Goal: Information Seeking & Learning: Learn about a topic

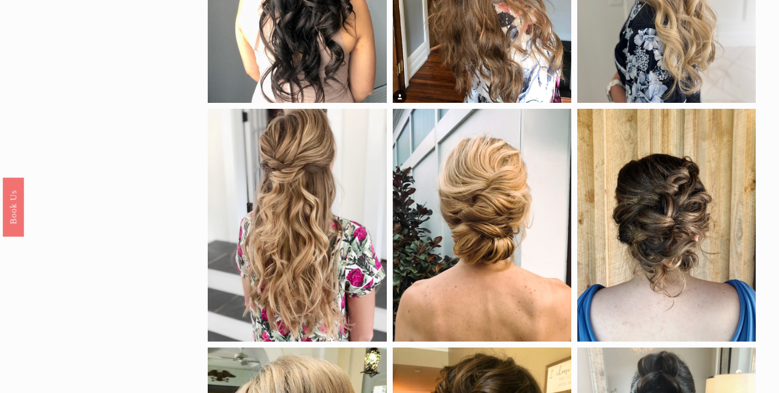
scroll to position [486, 0]
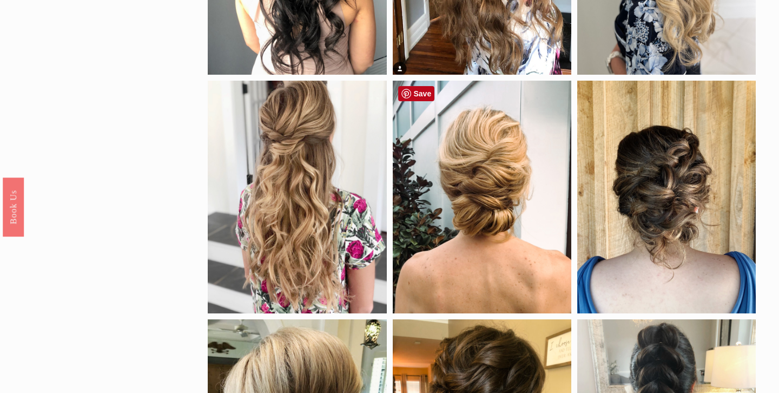
click at [515, 189] on div at bounding box center [482, 197] width 179 height 233
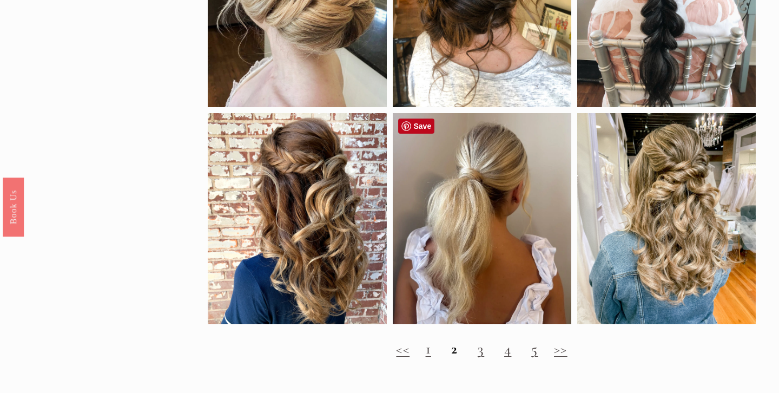
scroll to position [934, 0]
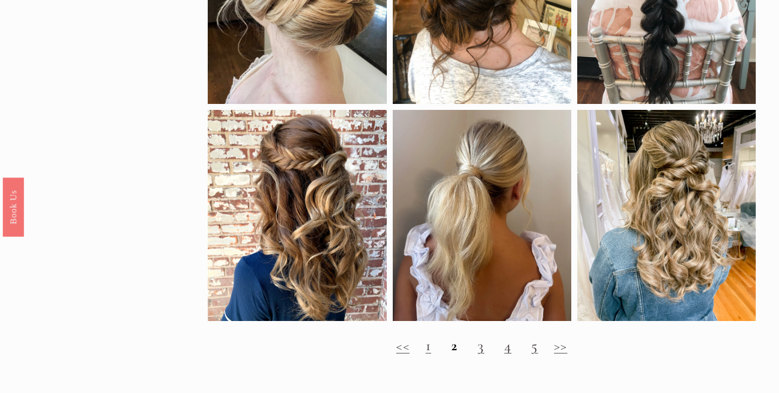
click at [428, 351] on link "1" at bounding box center [428, 346] width 5 height 18
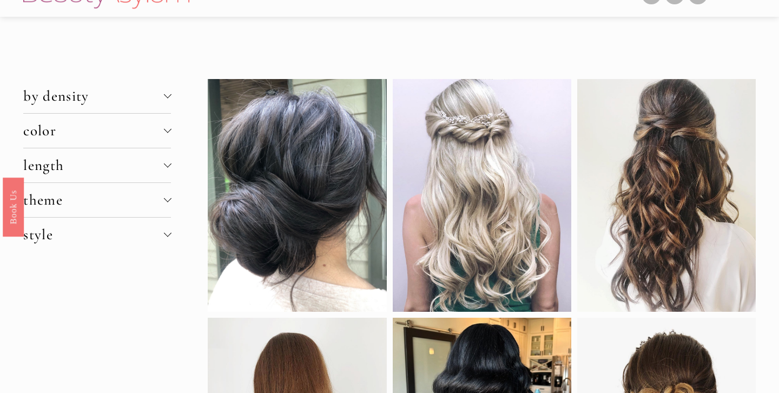
scroll to position [28, 0]
click at [287, 172] on div at bounding box center [297, 194] width 179 height 233
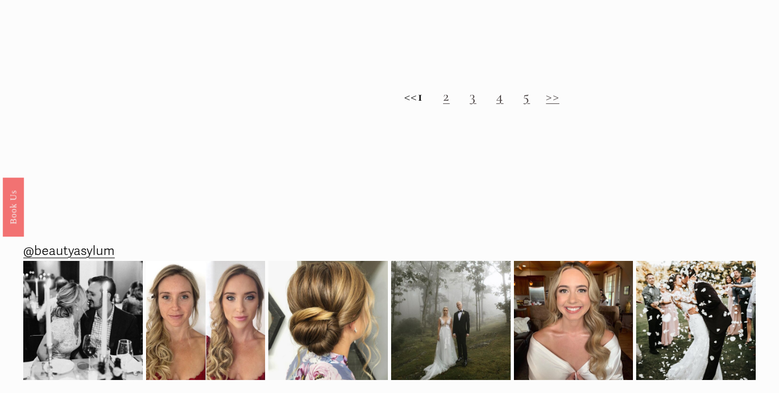
scroll to position [1221, 0]
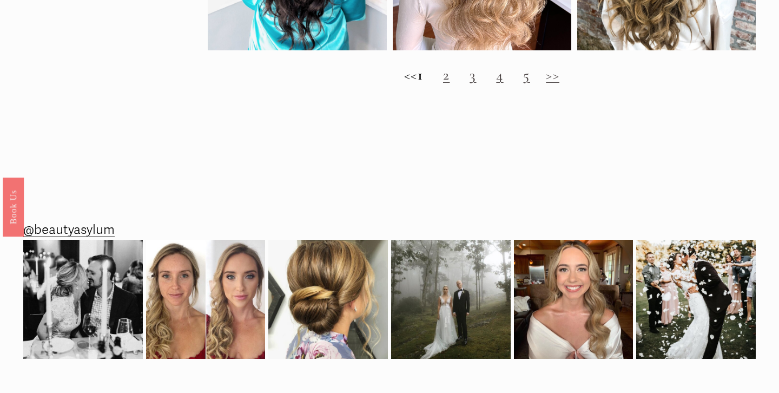
click at [476, 78] on link "3" at bounding box center [473, 75] width 6 height 18
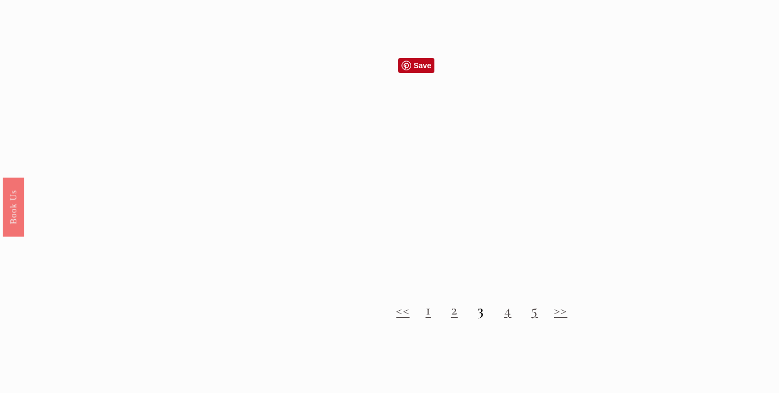
scroll to position [928, 0]
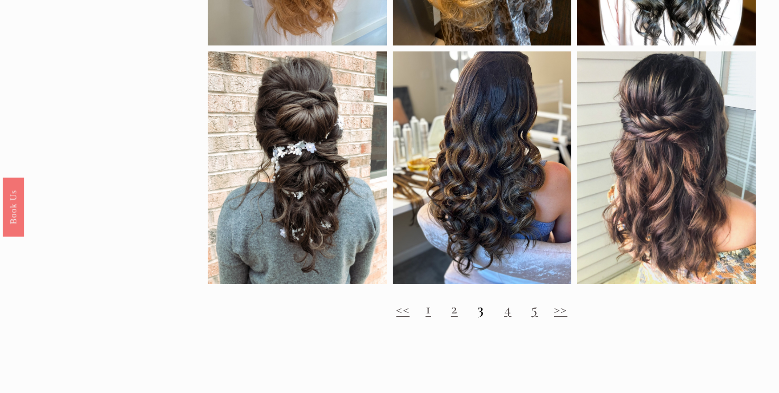
click at [508, 312] on link "4" at bounding box center [507, 309] width 7 height 18
